Goal: Information Seeking & Learning: Learn about a topic

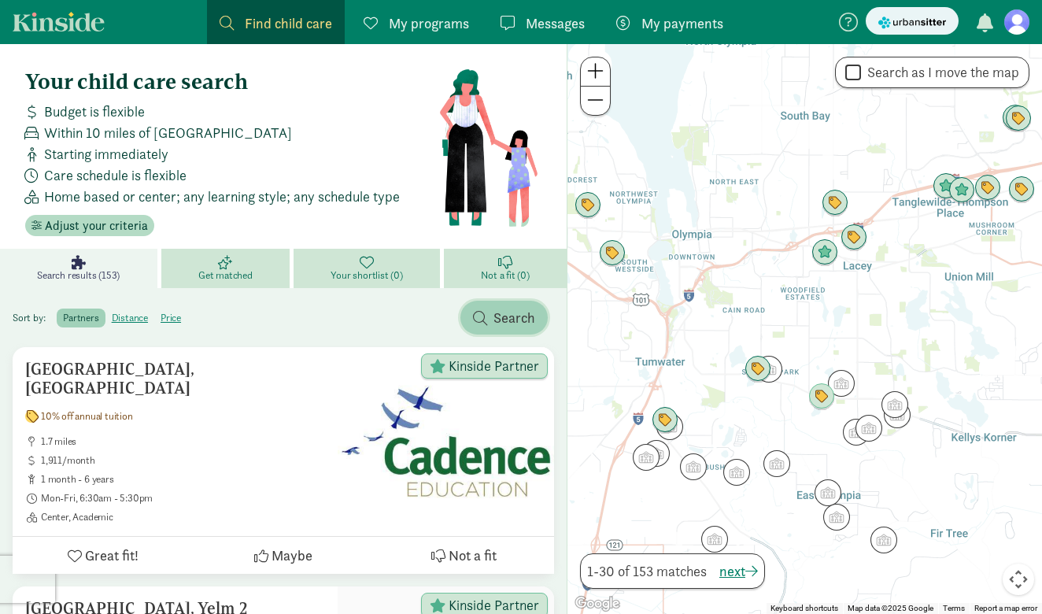
click at [492, 312] on span "Search" at bounding box center [504, 317] width 62 height 21
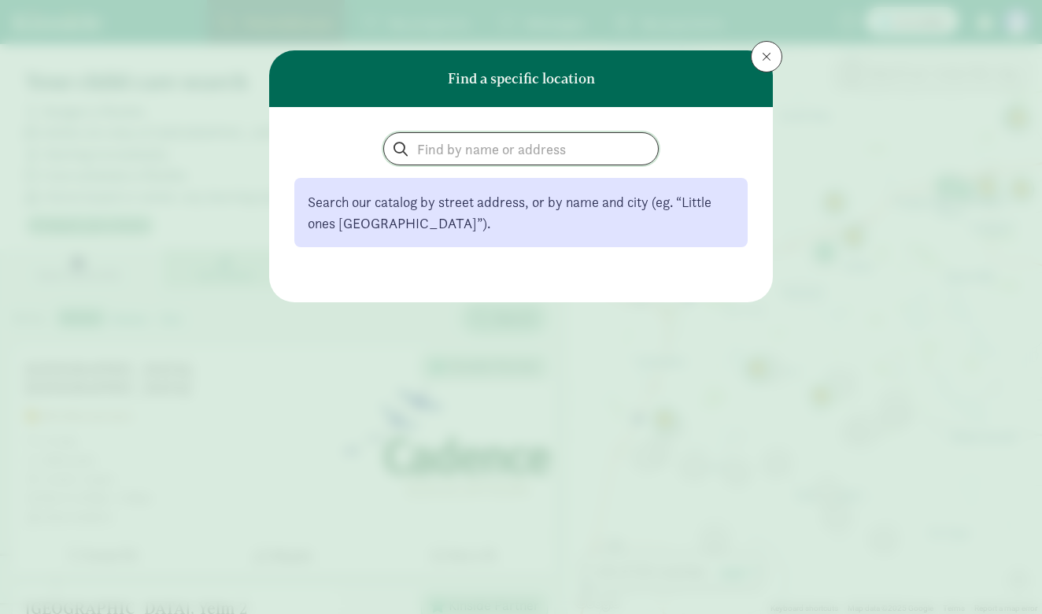
click at [455, 158] on input "search" at bounding box center [521, 148] width 274 height 31
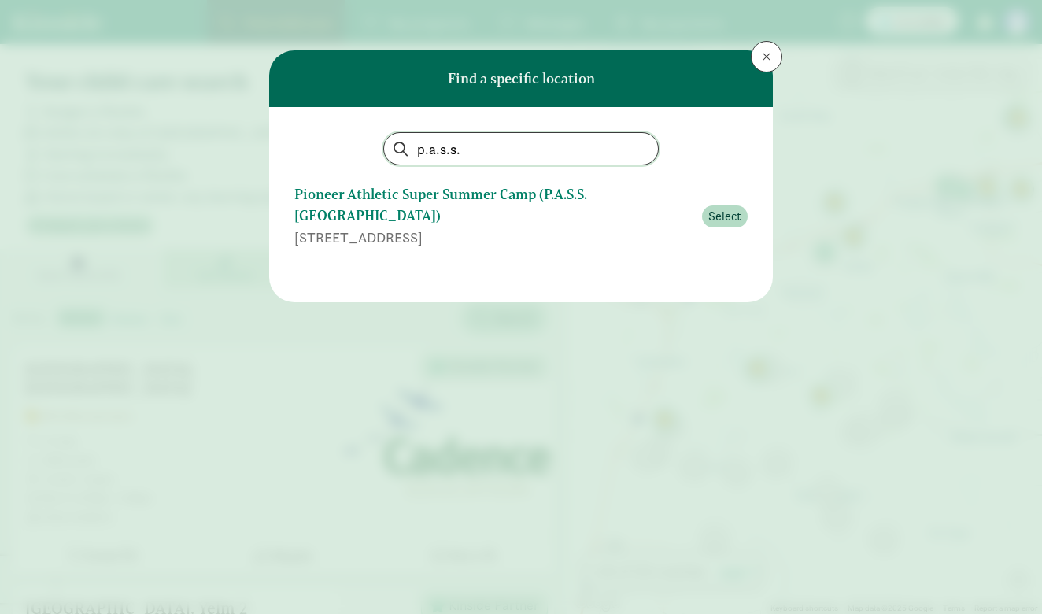
type input "p.a.s.s."
click at [450, 194] on div "Pioneer Athletic Super Summer Camp (P.A.S.S. Camp - DU)" at bounding box center [493, 205] width 398 height 42
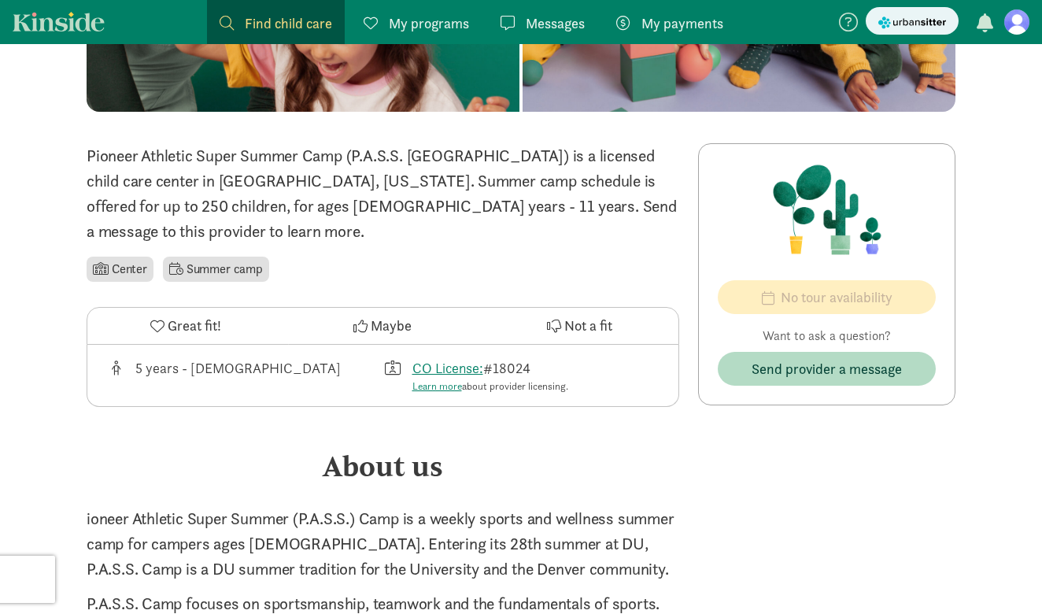
scroll to position [440, 0]
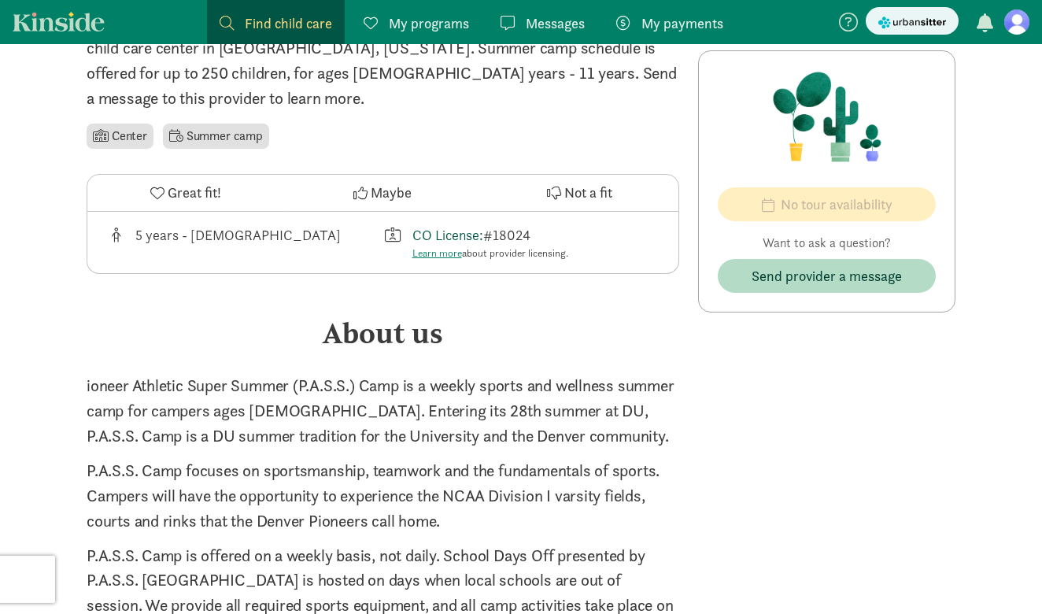
click at [448, 226] on link "CO License:" at bounding box center [447, 235] width 71 height 18
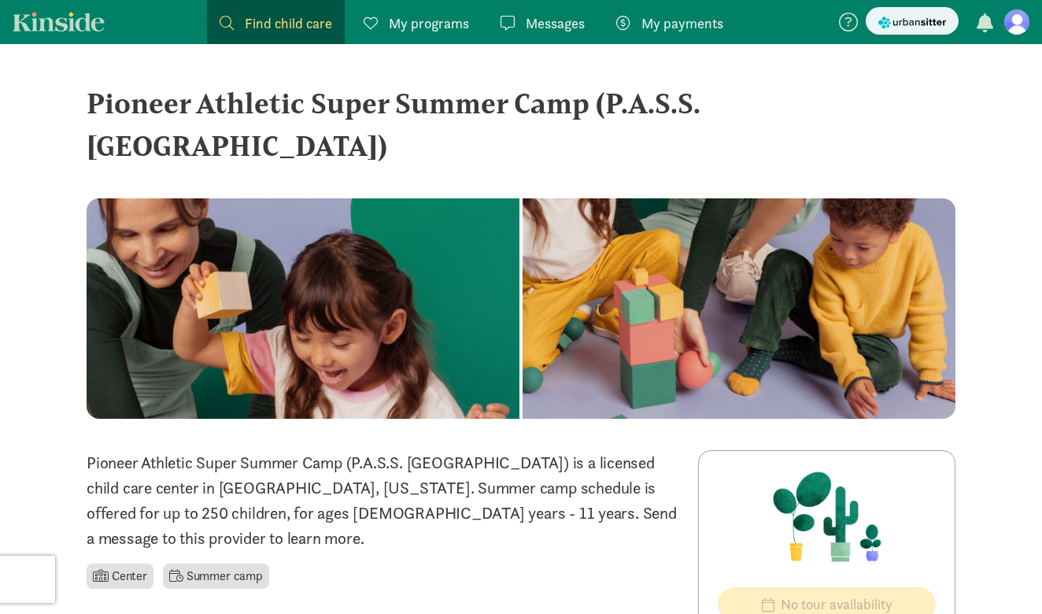
scroll to position [0, 0]
click at [269, 19] on span "Find child care" at bounding box center [288, 23] width 87 height 21
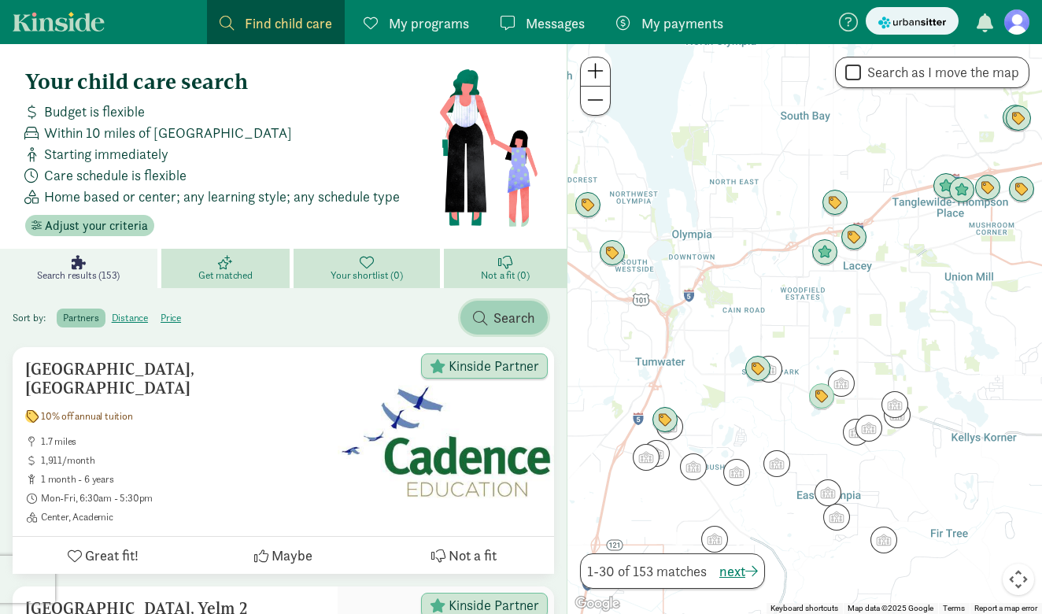
click at [490, 321] on span "Search" at bounding box center [504, 317] width 62 height 21
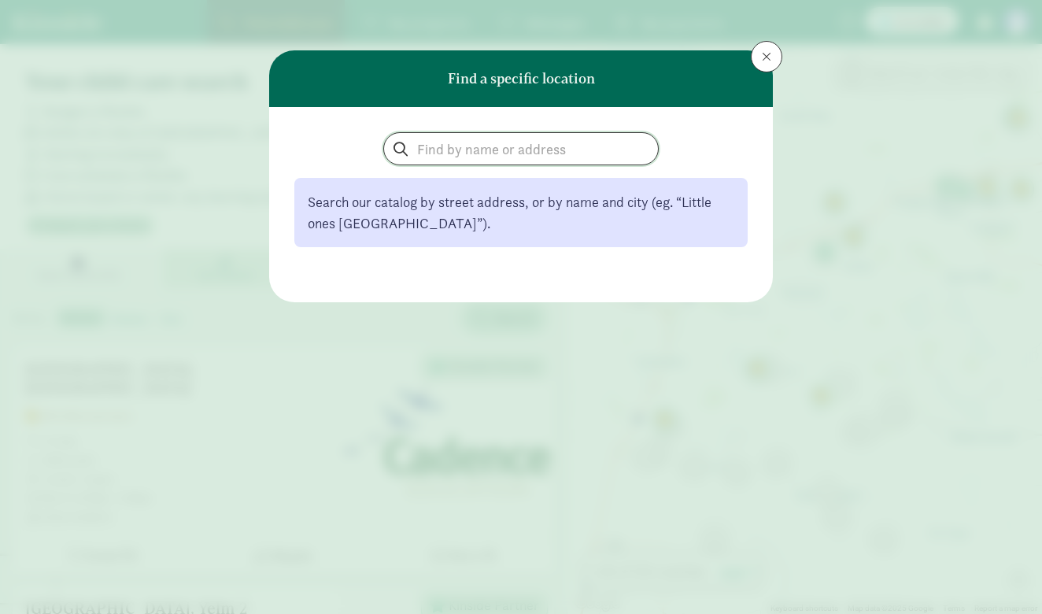
click at [495, 158] on input "search" at bounding box center [521, 148] width 274 height 31
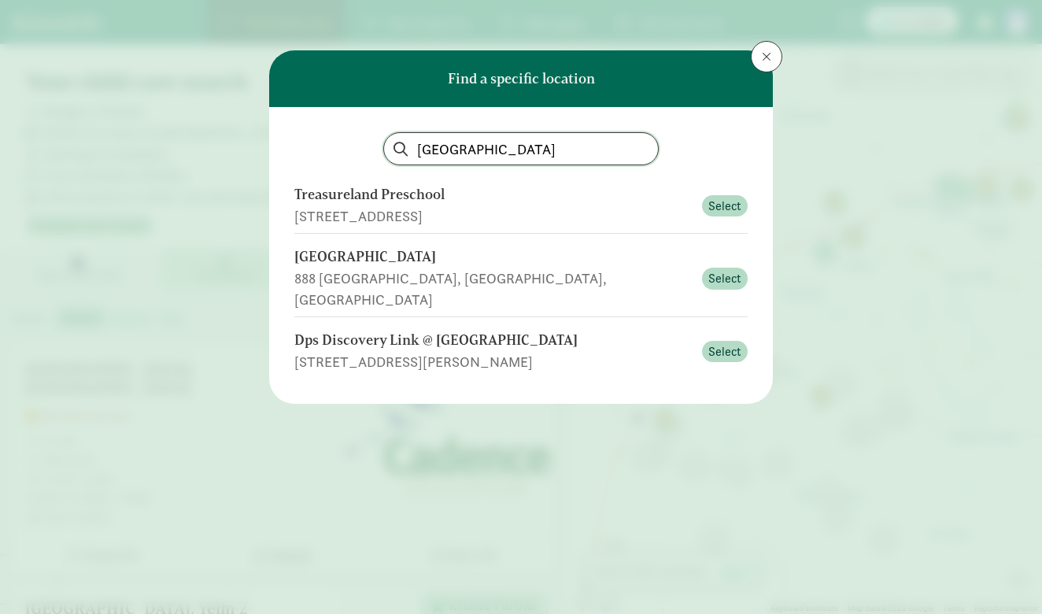
type input "Denver university"
click at [757, 59] on button at bounding box center [766, 56] width 31 height 31
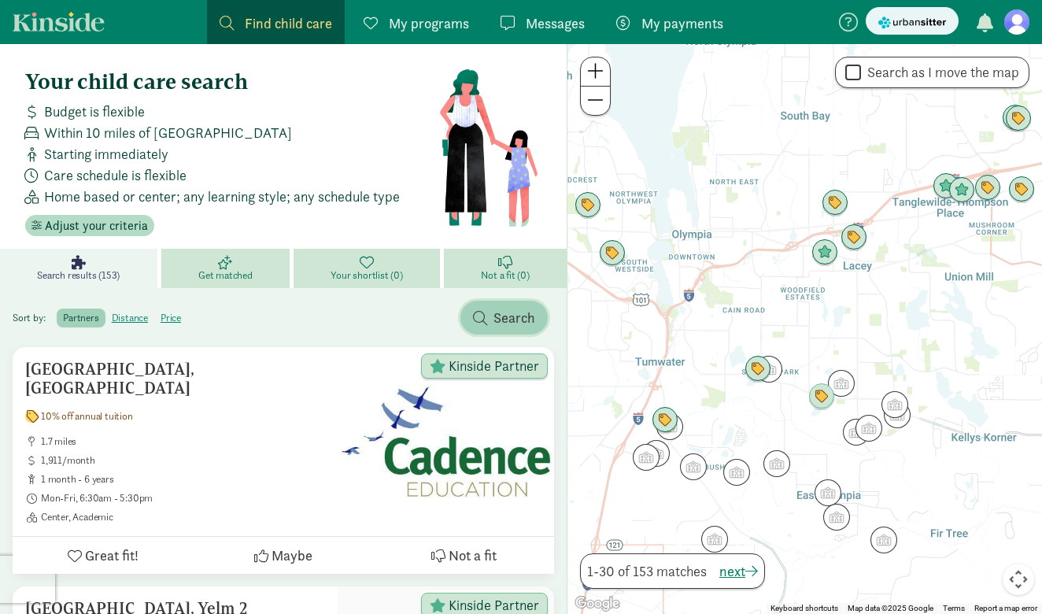
click at [497, 315] on span "Search" at bounding box center [514, 317] width 42 height 21
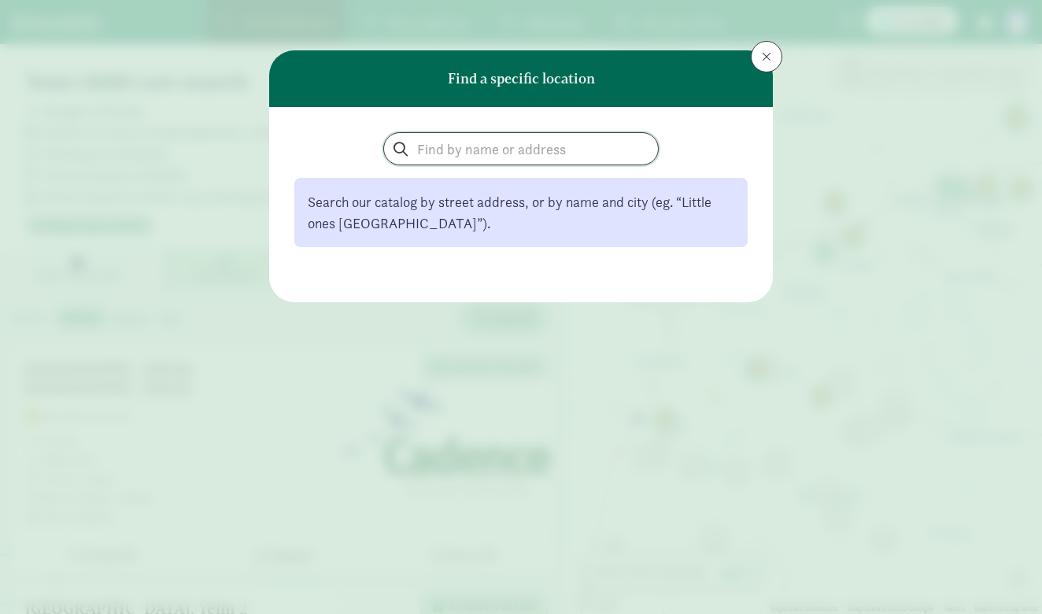
click at [488, 154] on input "search" at bounding box center [521, 148] width 274 height 31
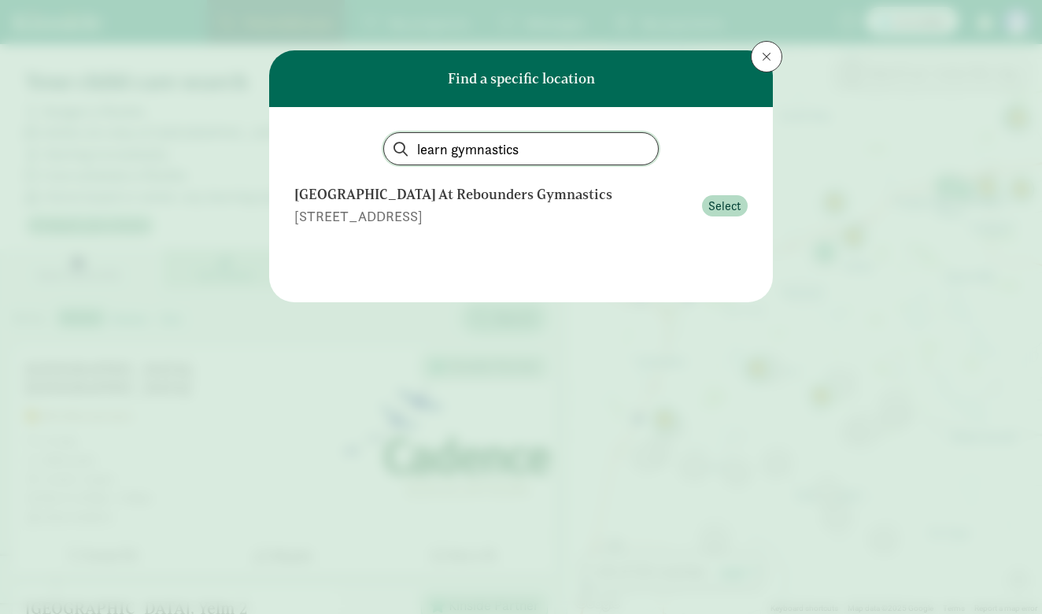
click at [489, 152] on input "learn gymnastics" at bounding box center [521, 148] width 274 height 31
drag, startPoint x: 488, startPoint y: 152, endPoint x: 457, endPoint y: 149, distance: 30.8
click at [488, 152] on input "learn gymnastics" at bounding box center [521, 148] width 274 height 31
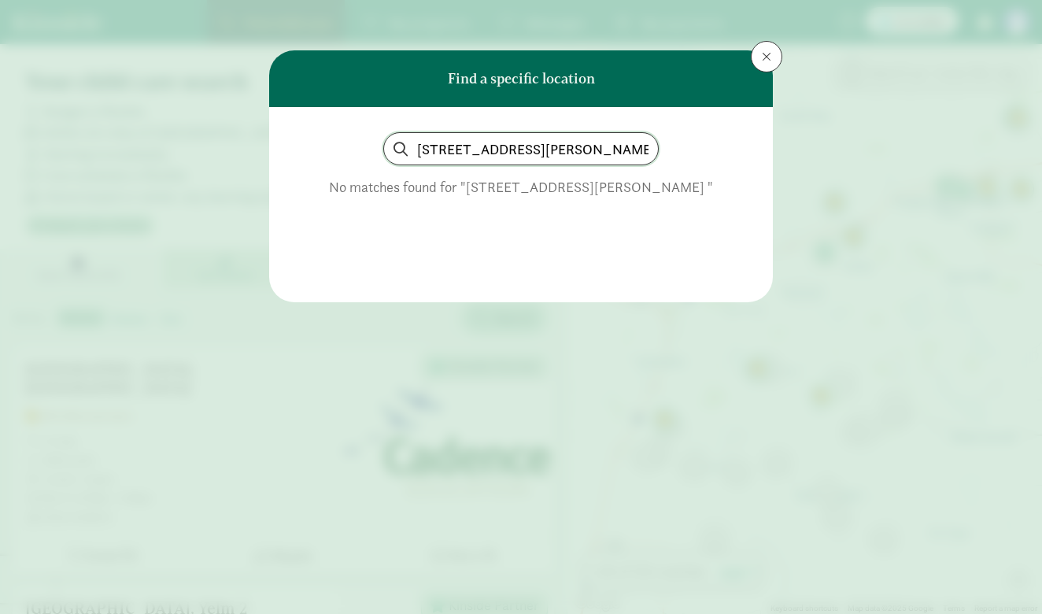
click at [547, 155] on input "2201 E. asbury Ave." at bounding box center [521, 148] width 274 height 31
type input "2201 E Asbury Ave, Denver CO 80210"
click at [768, 55] on span at bounding box center [766, 56] width 9 height 13
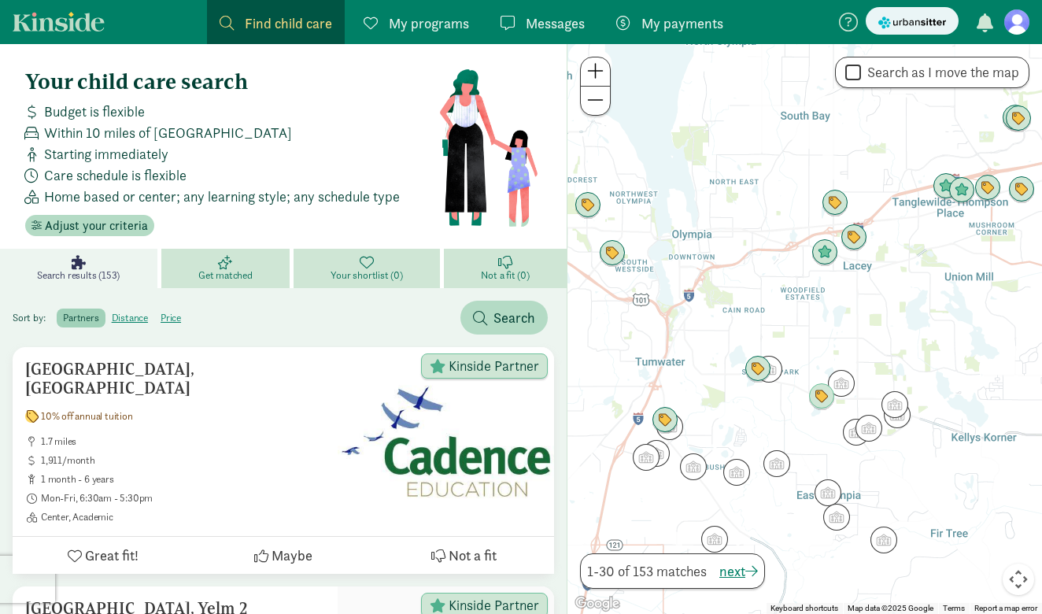
click at [768, 55] on span at bounding box center [766, 56] width 9 height 13
click at [497, 317] on span "Search" at bounding box center [514, 317] width 42 height 21
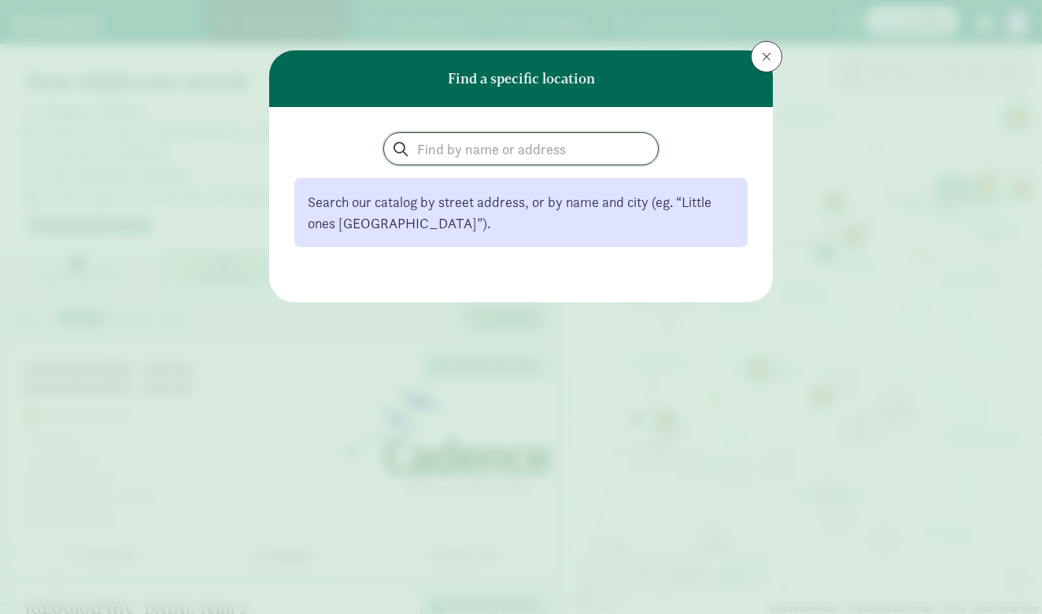
click at [435, 158] on input "search" at bounding box center [521, 148] width 274 height 31
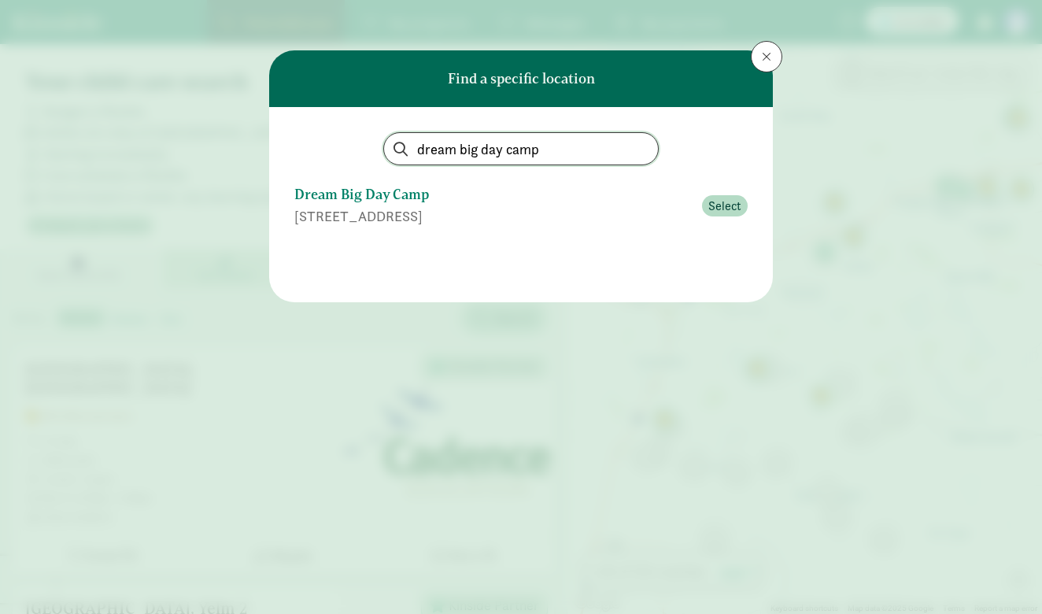
type input "dream big day camp"
click at [360, 199] on div "Dream Big Day Camp" at bounding box center [493, 194] width 398 height 21
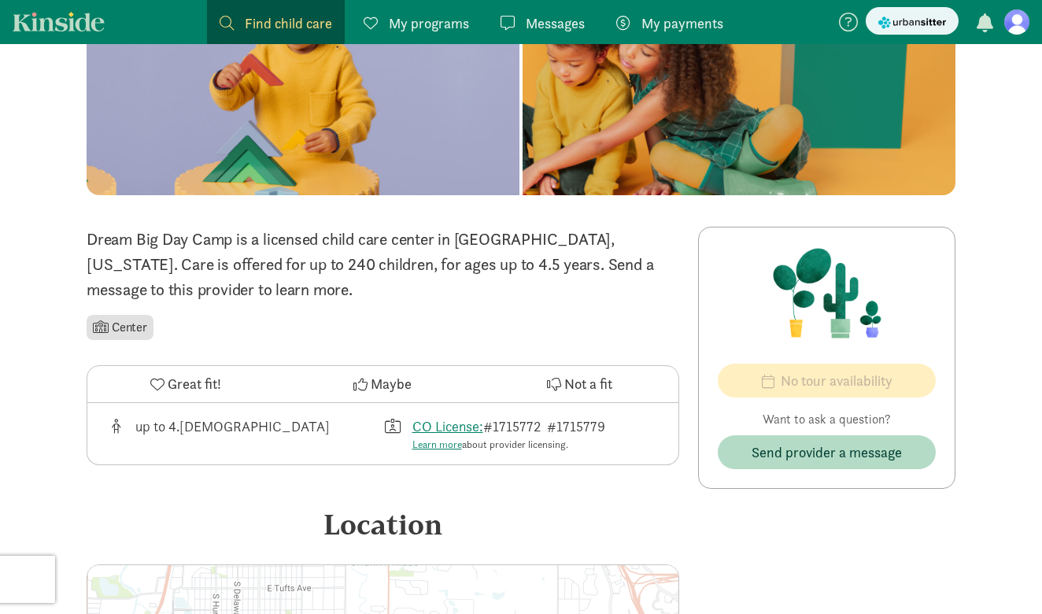
scroll to position [183, 0]
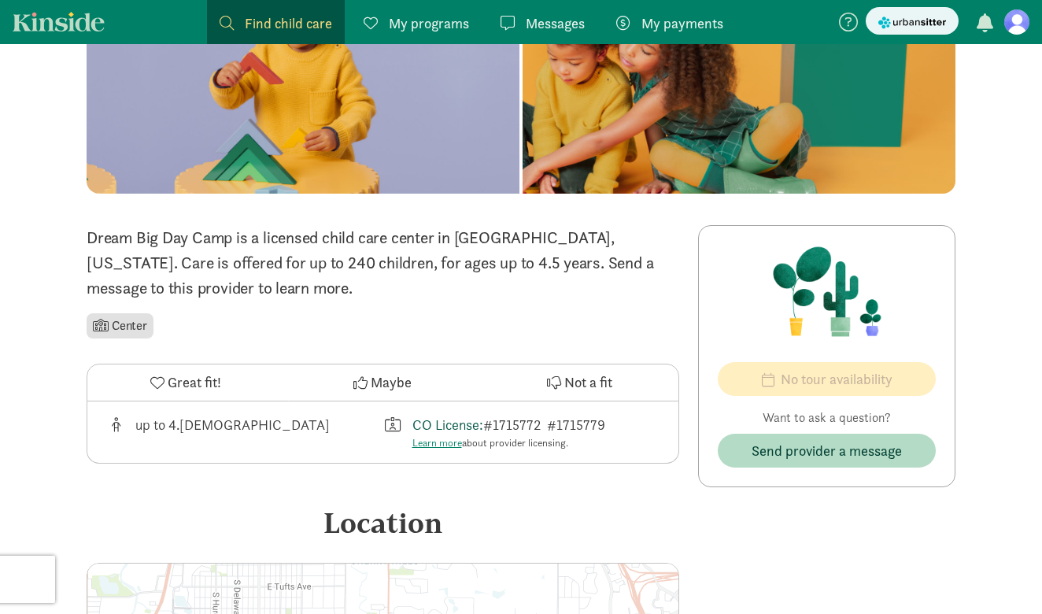
click at [450, 422] on link "CO License:" at bounding box center [447, 424] width 71 height 18
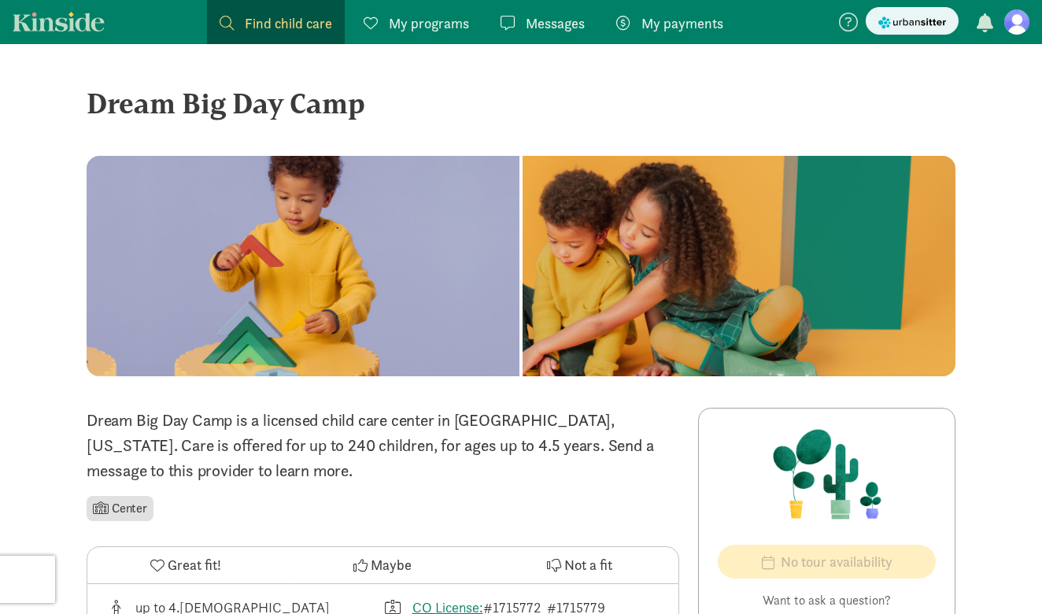
scroll to position [0, 0]
click at [296, 25] on span "Find child care" at bounding box center [288, 23] width 87 height 21
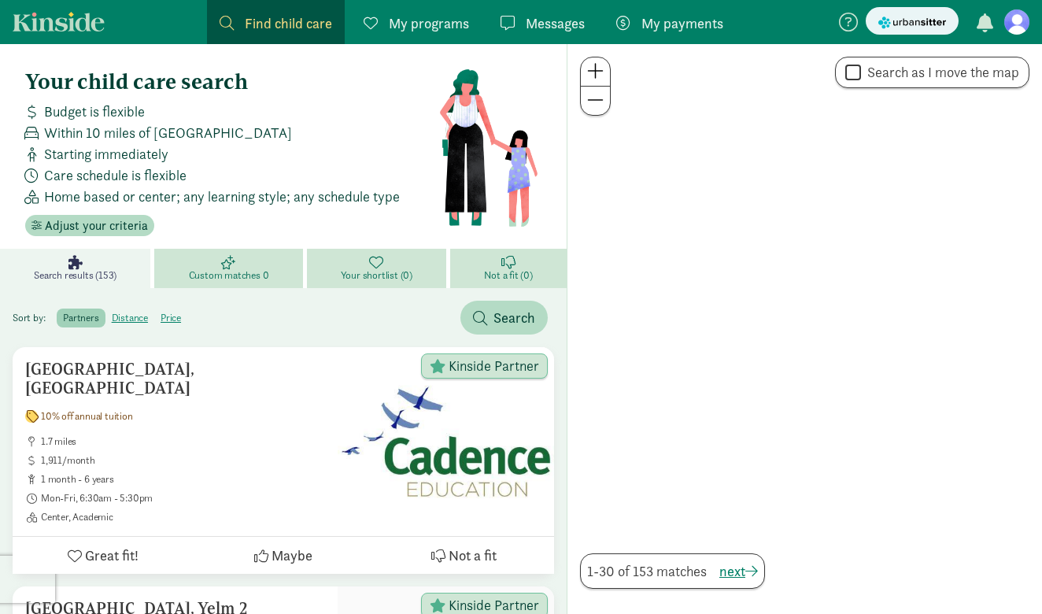
click at [296, 25] on span "Find child care" at bounding box center [288, 23] width 87 height 21
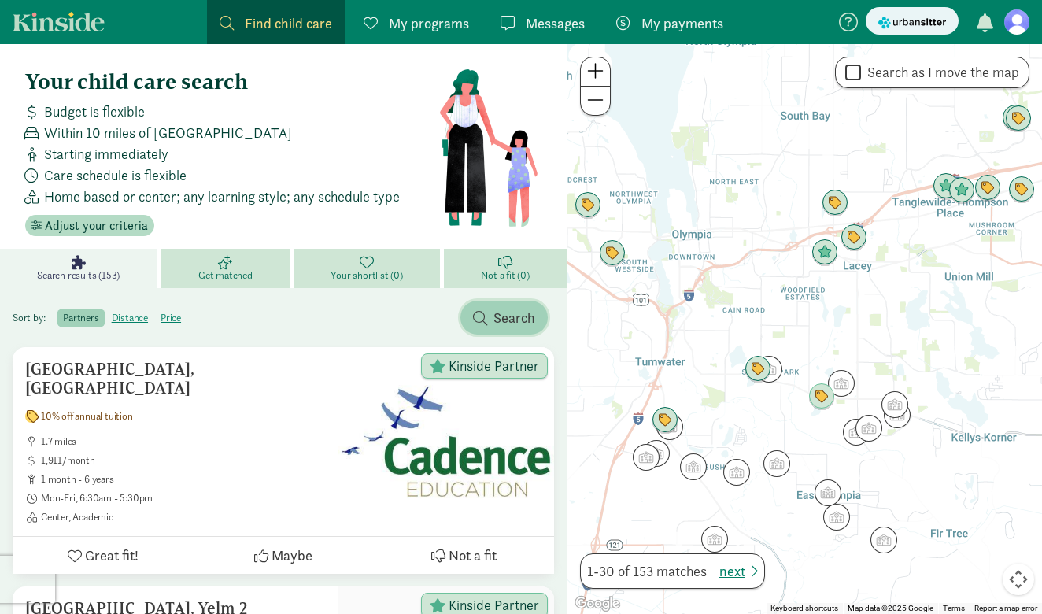
click at [505, 319] on span "Search" at bounding box center [514, 317] width 42 height 21
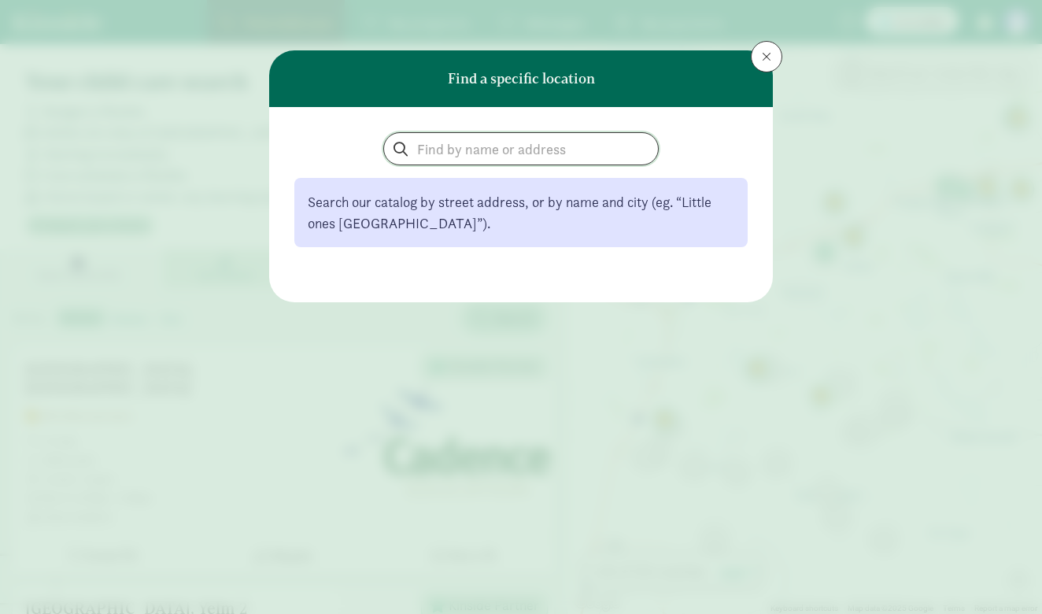
click at [478, 150] on input "search" at bounding box center [521, 148] width 274 height 31
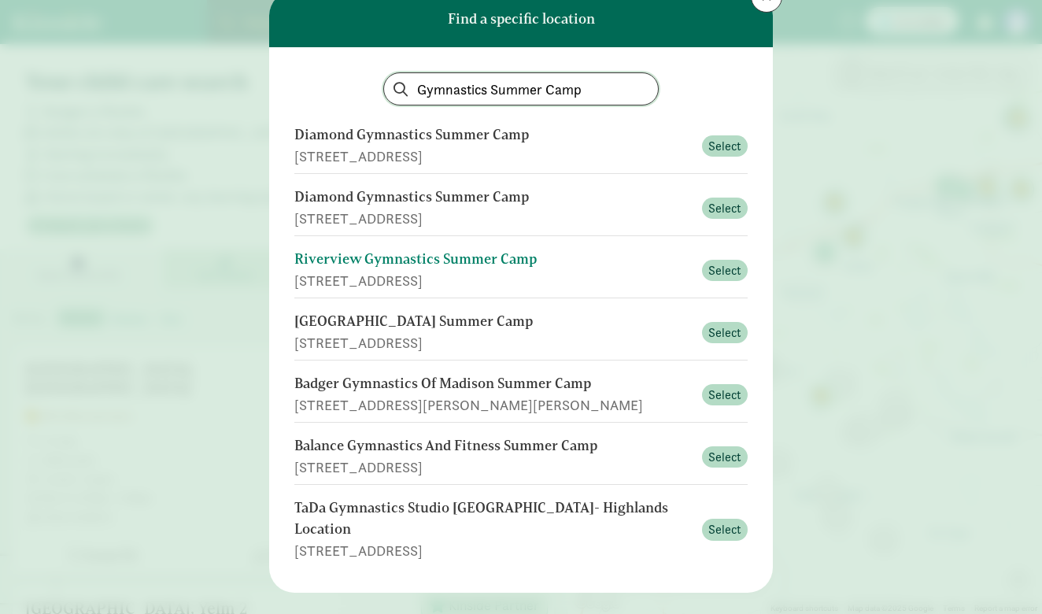
scroll to position [58, 0]
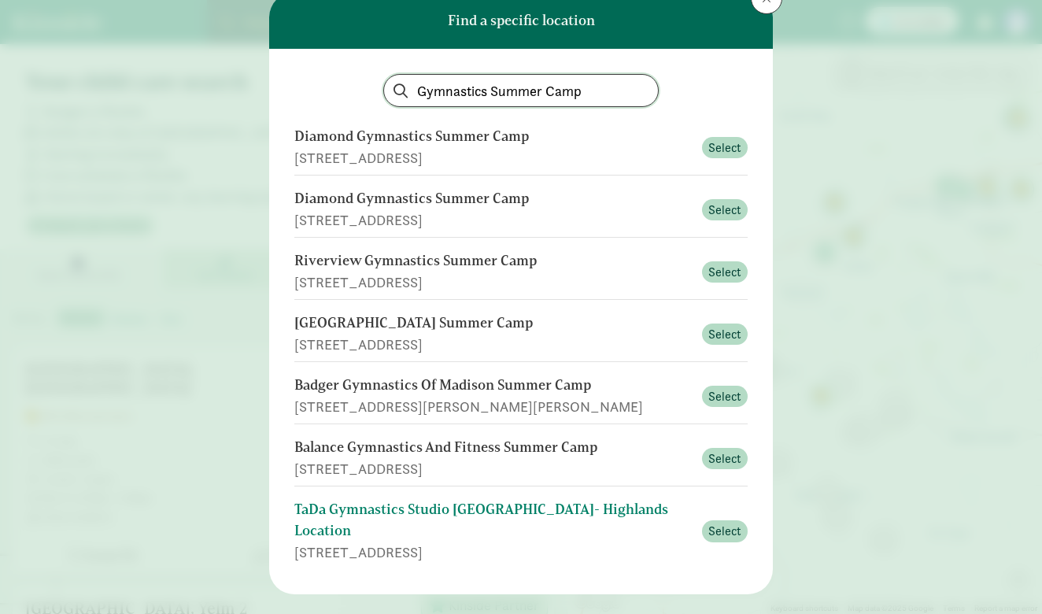
type input "Gymnastics Summer Camp"
click at [529, 511] on div "TaDa Gymnastics Studio [GEOGRAPHIC_DATA]- Highlands Location" at bounding box center [493, 520] width 398 height 42
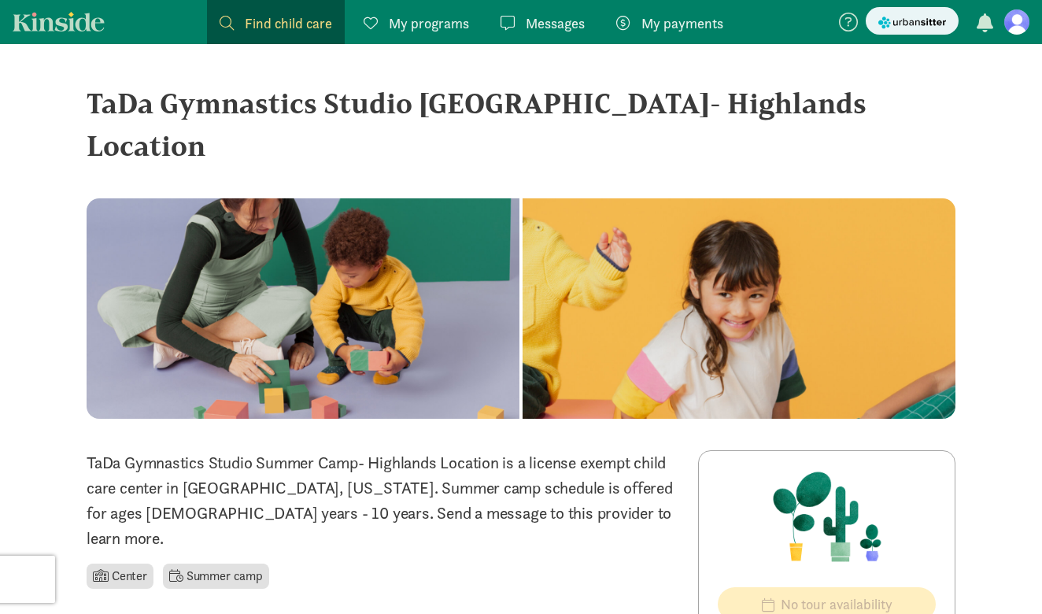
scroll to position [198, 0]
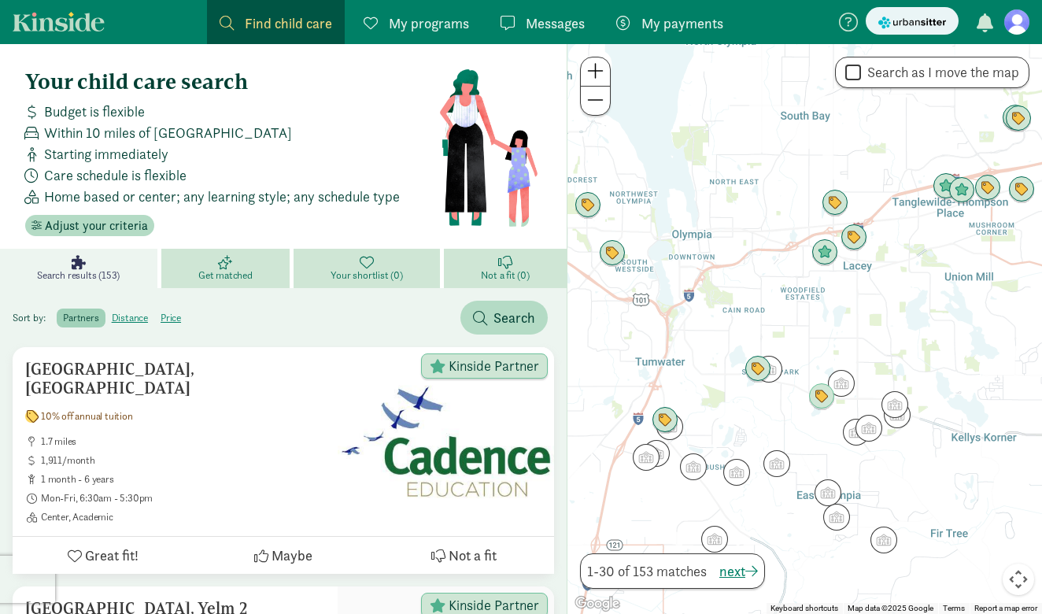
click at [250, 20] on span "Find child care" at bounding box center [288, 23] width 87 height 21
click at [274, 24] on span "Find child care" at bounding box center [288, 23] width 87 height 21
click at [286, 25] on span "Find child care" at bounding box center [288, 23] width 87 height 21
click at [409, 26] on span "My programs" at bounding box center [429, 23] width 80 height 21
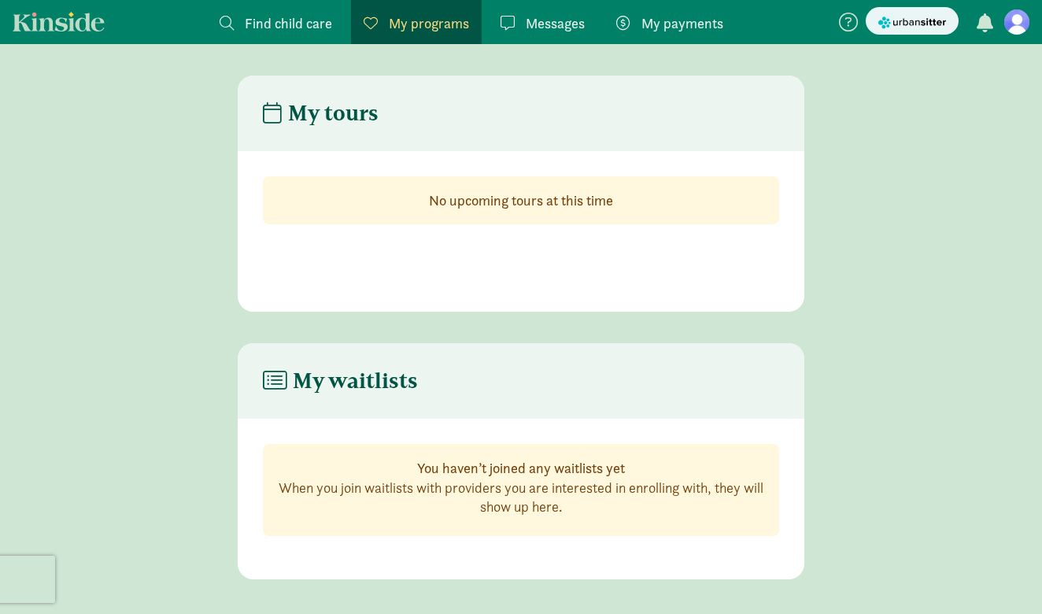
click at [312, 27] on span "Find child care" at bounding box center [288, 23] width 87 height 21
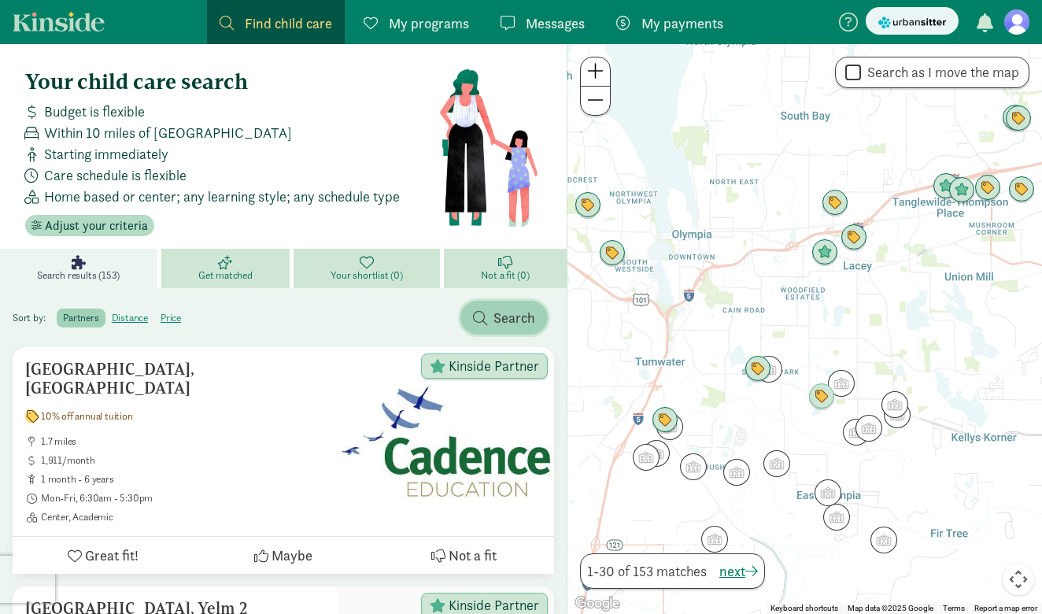
click at [492, 319] on span "Search" at bounding box center [504, 317] width 62 height 21
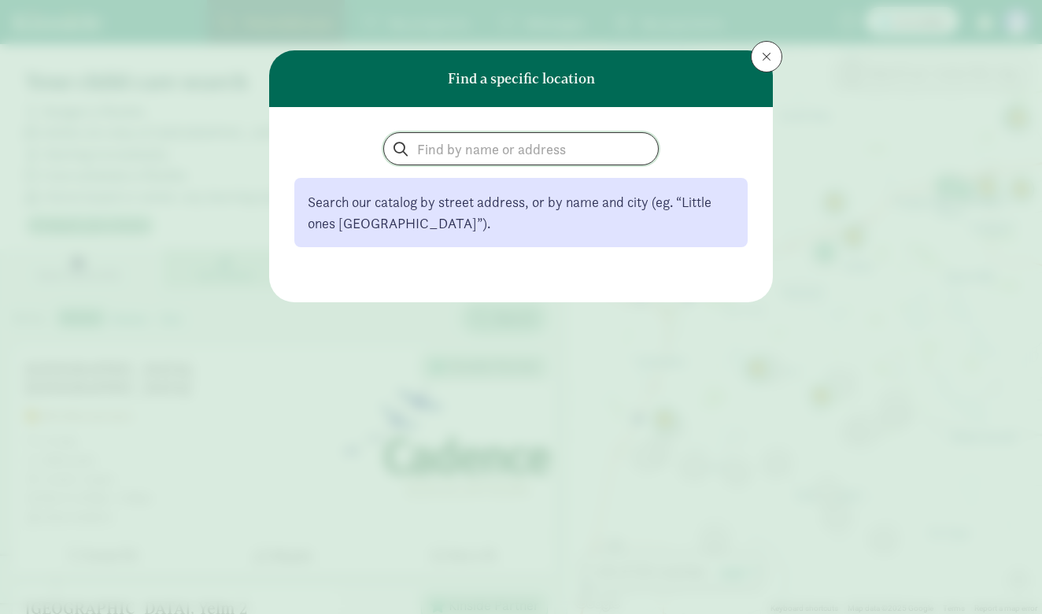
click at [514, 156] on input "search" at bounding box center [521, 148] width 274 height 31
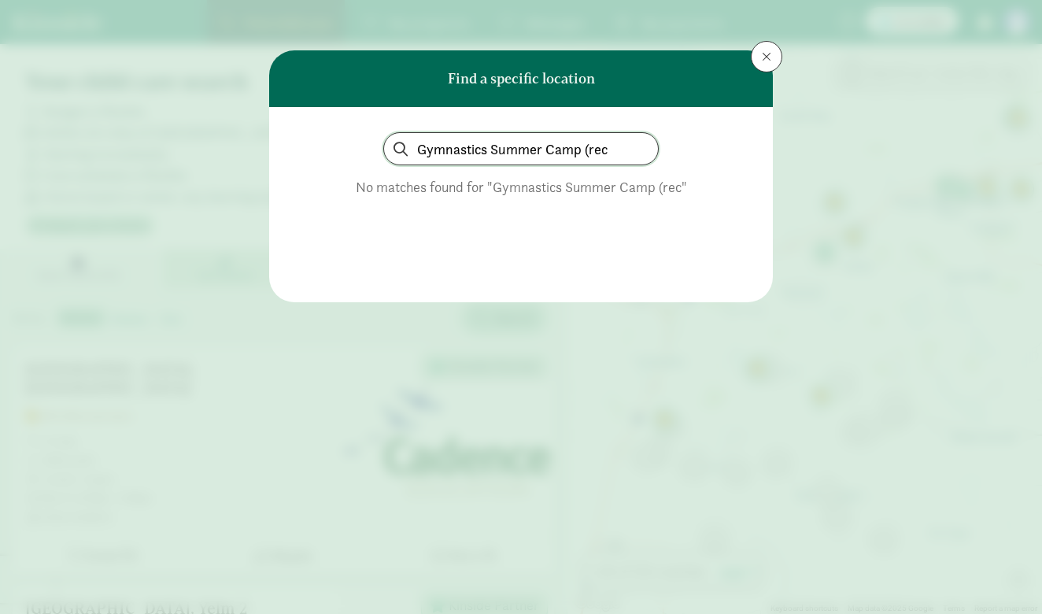
type input "Gymnastics Summer Camp (rec"
click at [757, 52] on button at bounding box center [766, 56] width 31 height 31
